Goal: Information Seeking & Learning: Learn about a topic

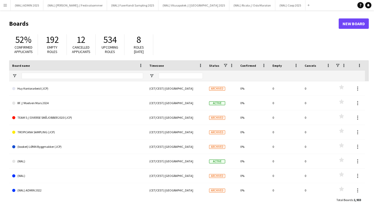
type input "****"
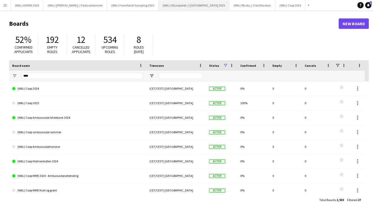
click at [187, 2] on button "(WAL) Vitusapotek // [GEOGRAPHIC_DATA] 2025 Close" at bounding box center [194, 5] width 71 height 10
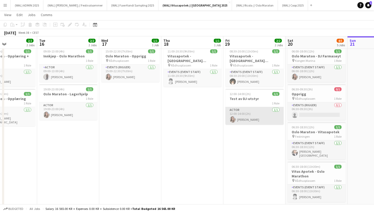
scroll to position [0, 149]
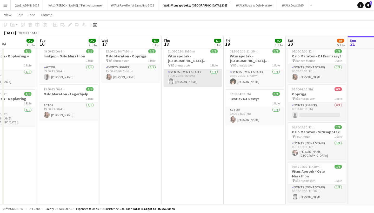
click at [173, 70] on app-card-role "Events (Event Staff) [DATE] 11:00-20:30 (9h30m) [PERSON_NAME]" at bounding box center [193, 78] width 58 height 18
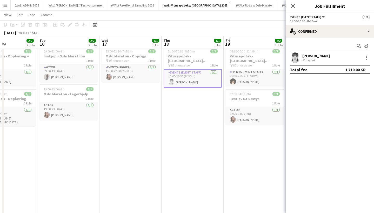
click at [293, 61] on app-user-avatar at bounding box center [295, 58] width 10 height 10
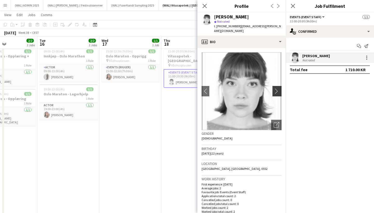
click at [277, 86] on button "chevron-right" at bounding box center [278, 91] width 10 height 10
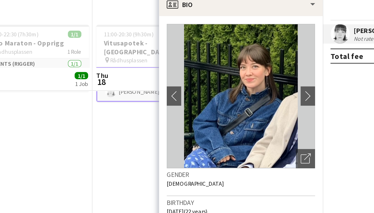
scroll to position [27, 0]
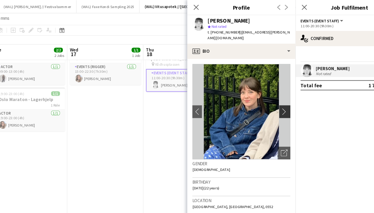
click at [273, 86] on button "chevron-right" at bounding box center [278, 91] width 10 height 10
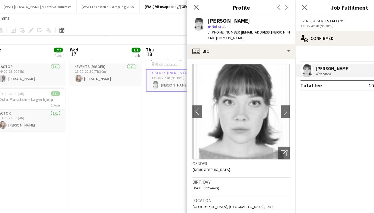
scroll to position [8, 0]
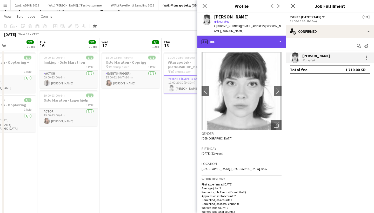
click at [249, 39] on div "profile Bio" at bounding box center [242, 42] width 88 height 12
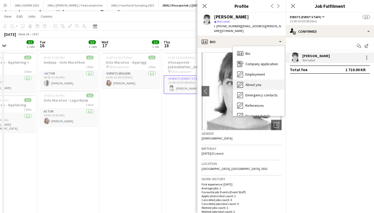
click at [251, 82] on span "About you" at bounding box center [254, 84] width 16 height 5
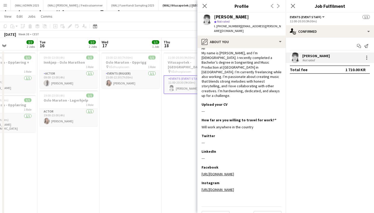
scroll to position [13, 0]
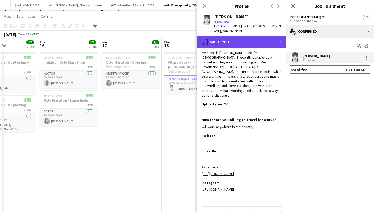
click at [246, 38] on div "pencil4 About you" at bounding box center [242, 42] width 88 height 12
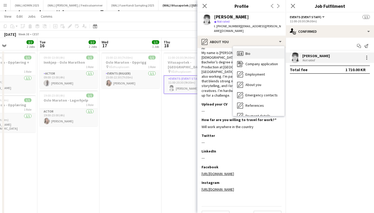
click at [245, 48] on div "Bio Bio" at bounding box center [258, 53] width 51 height 10
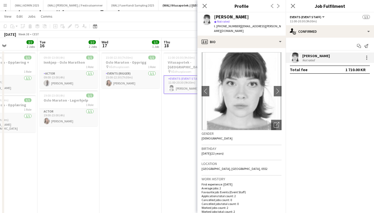
scroll to position [0, 0]
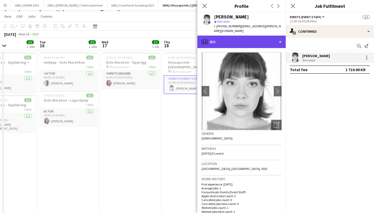
click at [259, 42] on div "profile Bio" at bounding box center [242, 42] width 88 height 12
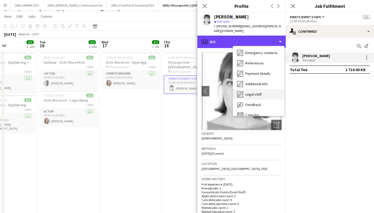
scroll to position [40, 0]
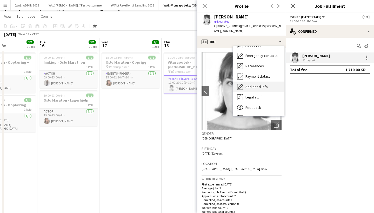
click at [247, 82] on div "Additional info Additional info" at bounding box center [258, 87] width 51 height 10
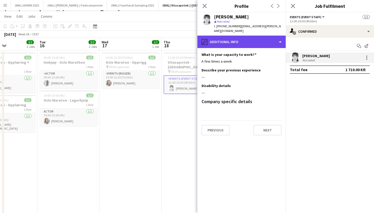
click at [237, 37] on div "pencil4 Additional info" at bounding box center [242, 42] width 88 height 12
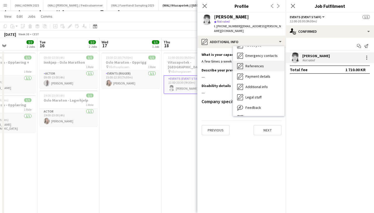
click at [245, 61] on div "References References" at bounding box center [258, 66] width 51 height 10
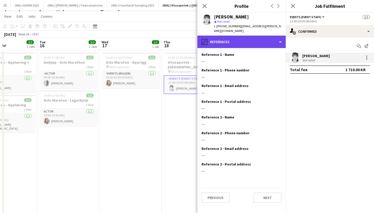
click at [232, 36] on div "pencil4 References" at bounding box center [242, 42] width 88 height 12
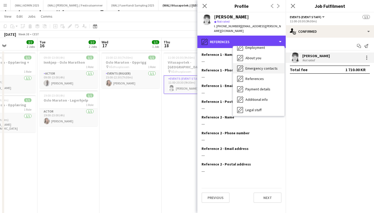
scroll to position [12, 0]
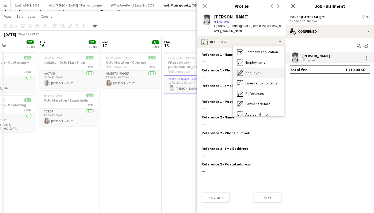
click at [255, 70] on span "About you" at bounding box center [254, 72] width 16 height 5
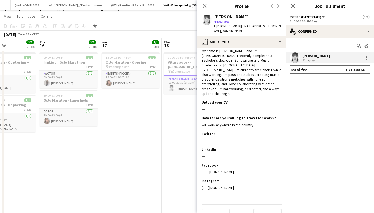
scroll to position [15, 0]
click at [204, 7] on icon at bounding box center [204, 5] width 5 height 5
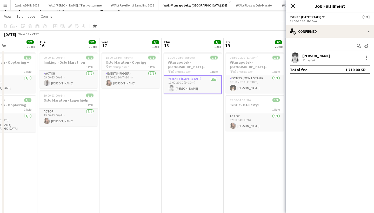
click at [293, 7] on icon "Close pop-in" at bounding box center [293, 5] width 5 height 5
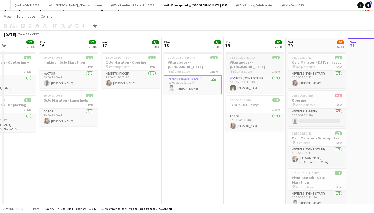
click at [250, 59] on span "08:30-20:00 (11h30m)" at bounding box center [244, 58] width 29 height 4
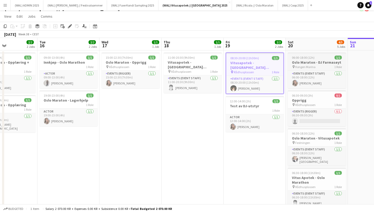
click at [308, 56] on span "06:00-18:00 (12h)" at bounding box center [303, 58] width 23 height 4
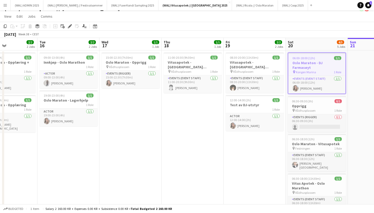
scroll to position [0, 170]
